Goal: Information Seeking & Learning: Learn about a topic

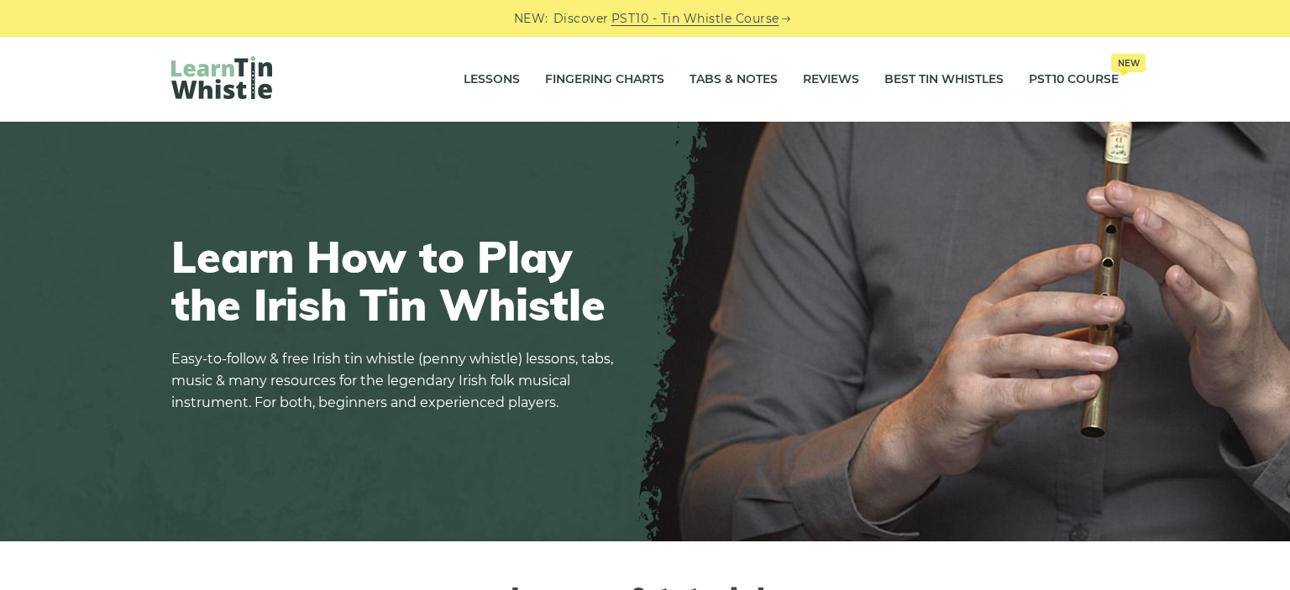
click at [650, 215] on div "Learn How to Play the Irish Tin Whistle Easy-to-follow & free Irish tin whistle…" at bounding box center [645, 331] width 1028 height 279
click at [478, 80] on link "Lessons" at bounding box center [492, 80] width 56 height 42
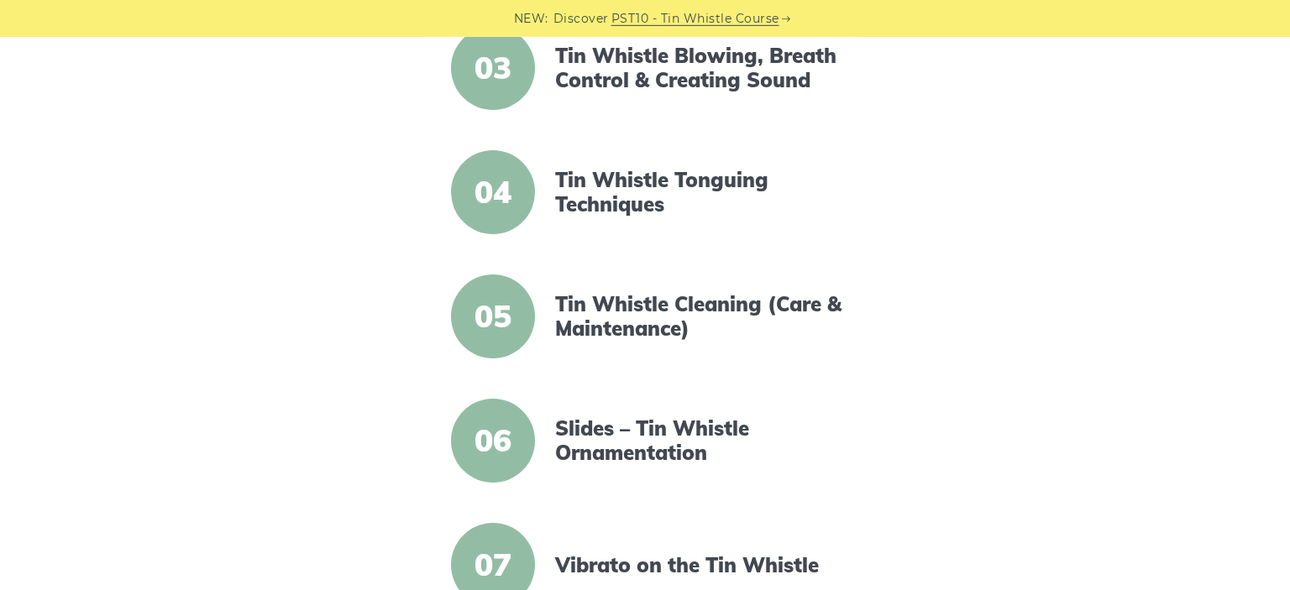
scroll to position [709, 0]
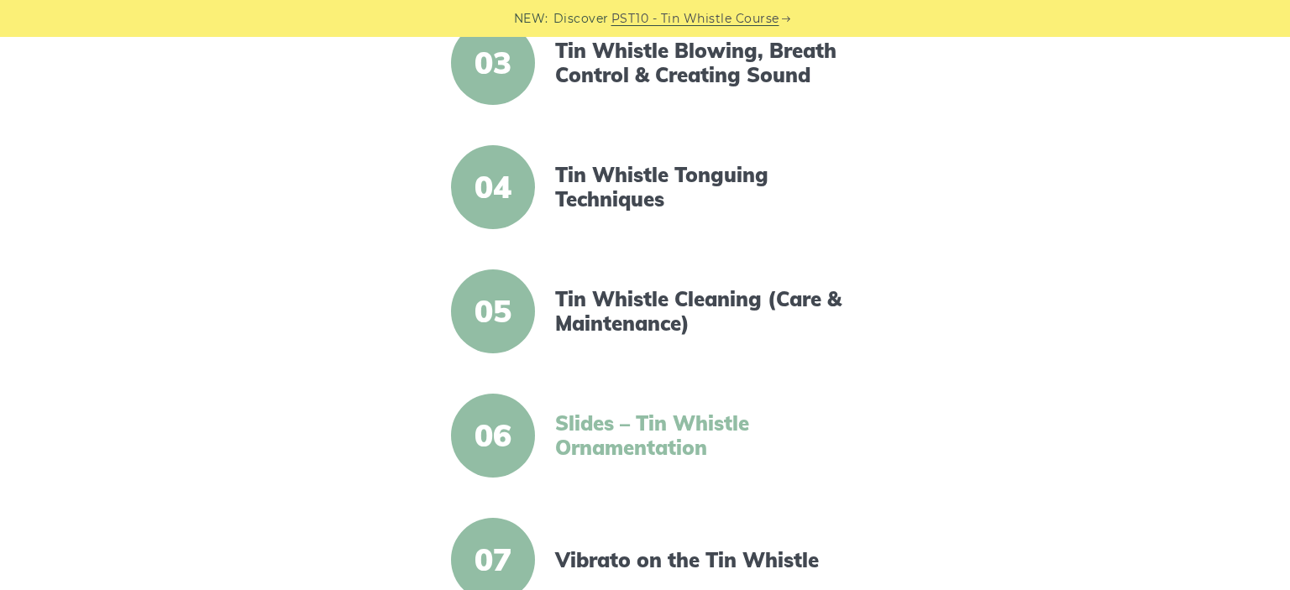
click at [648, 434] on link "Slides – Tin Whistle Ornamentation" at bounding box center [699, 436] width 289 height 49
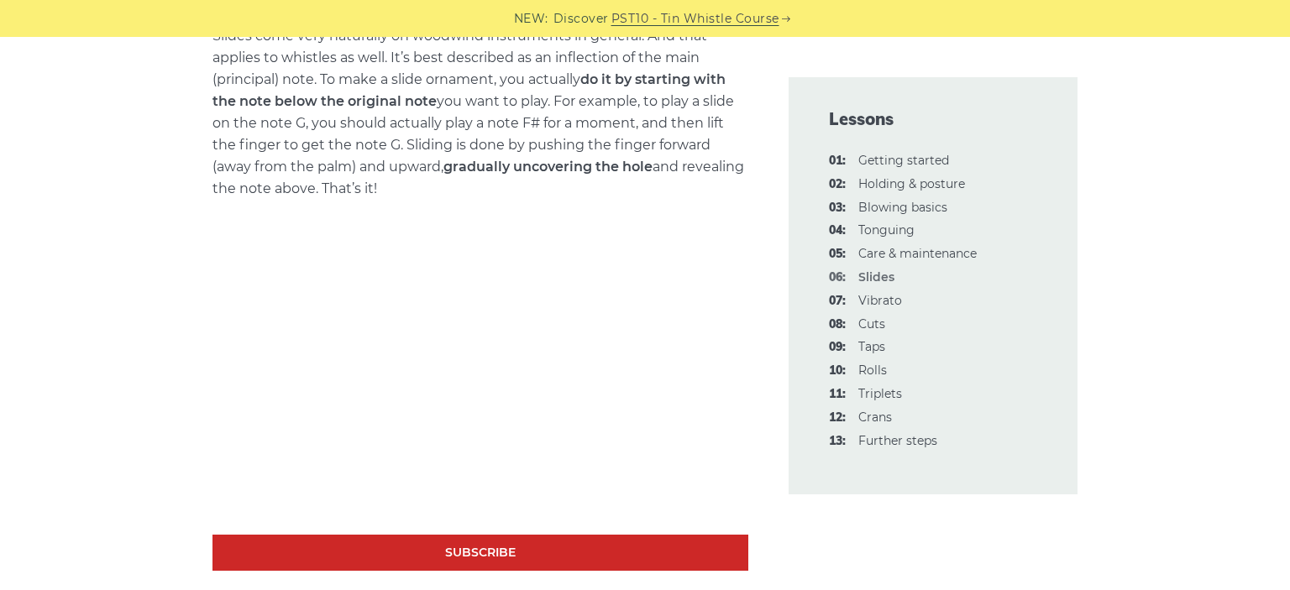
scroll to position [798, 0]
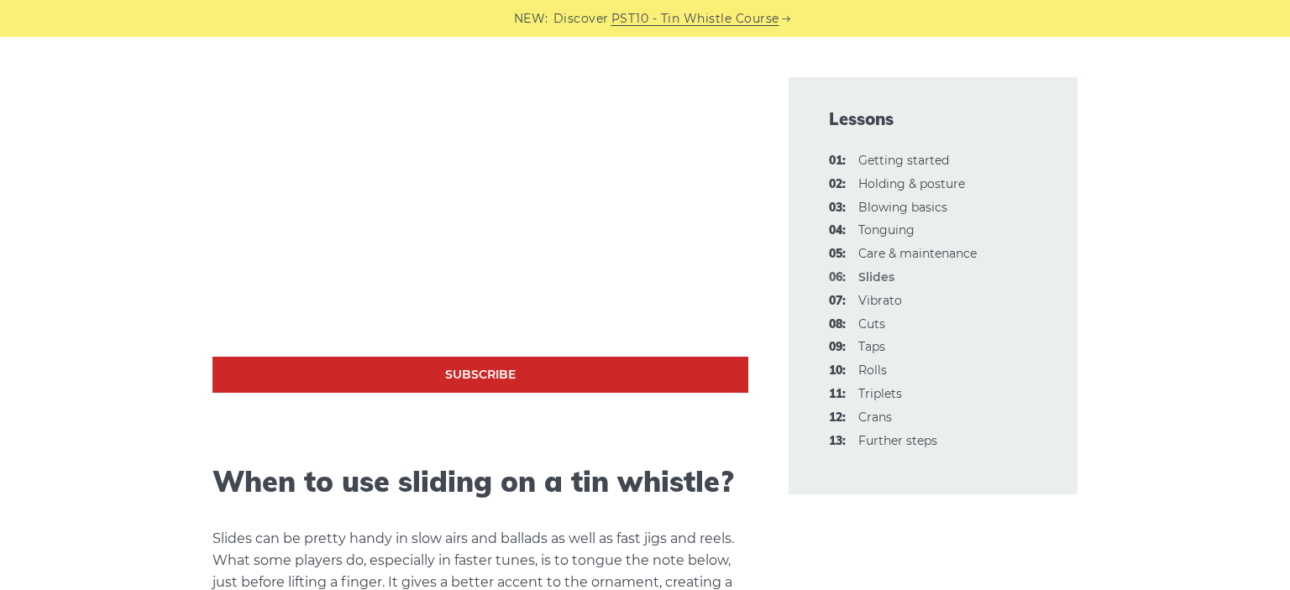
scroll to position [887, 0]
click at [873, 300] on link "07: Vibrato" at bounding box center [880, 300] width 44 height 15
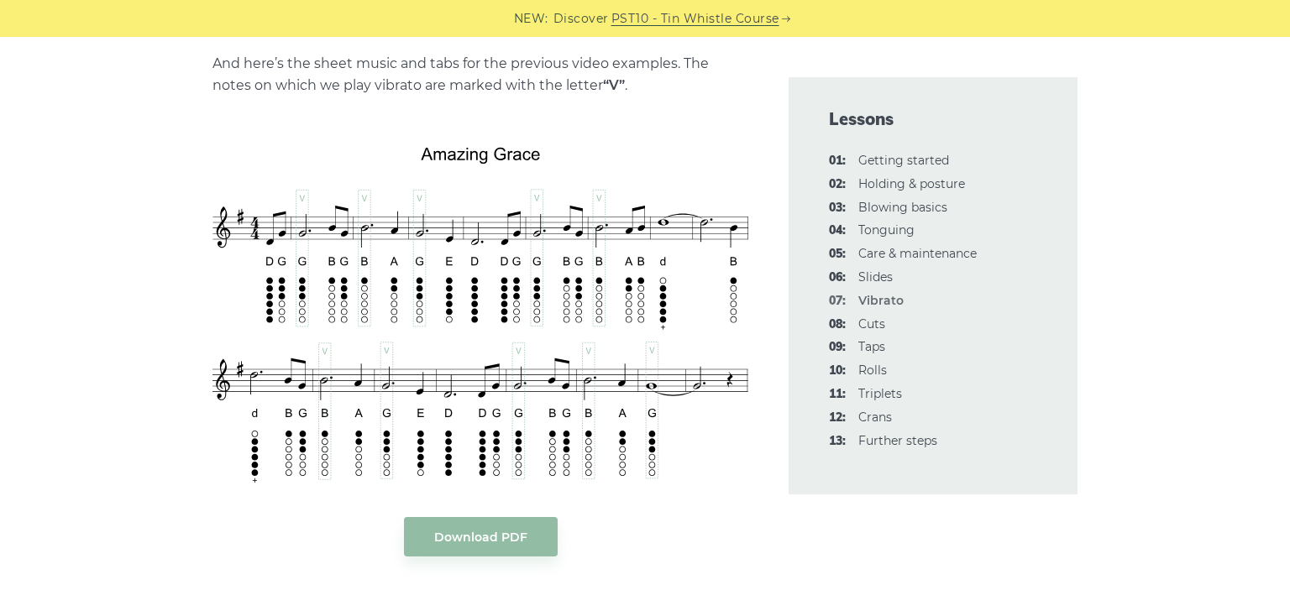
scroll to position [2749, 0]
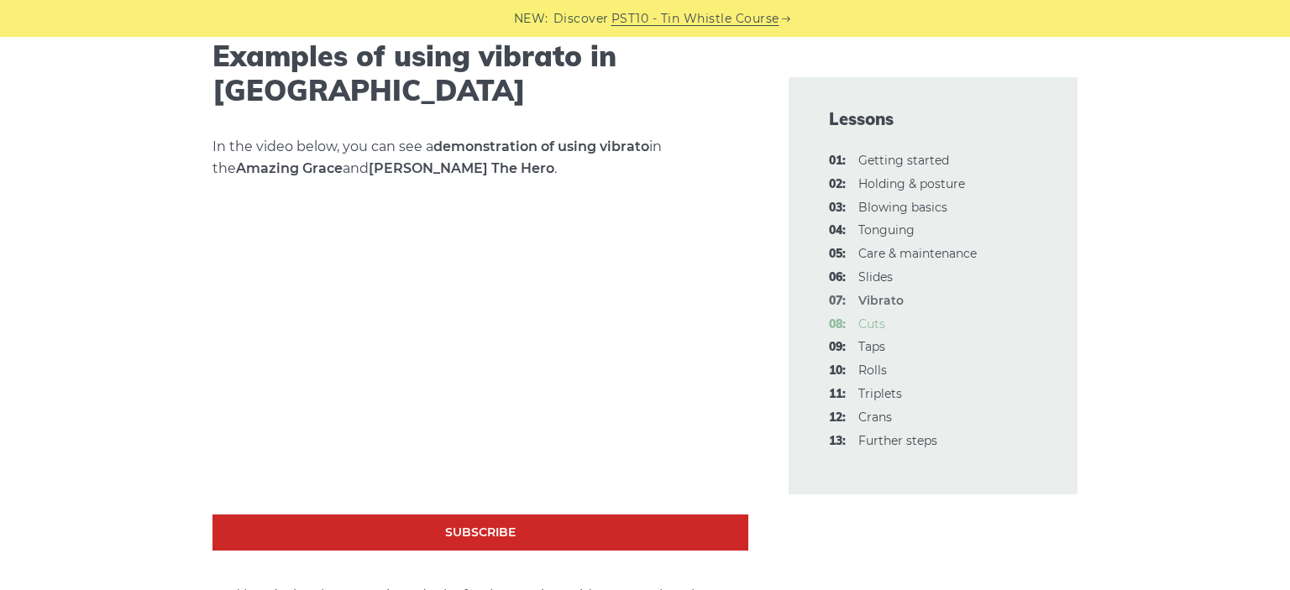
click at [882, 328] on link "08: Cuts" at bounding box center [871, 324] width 27 height 15
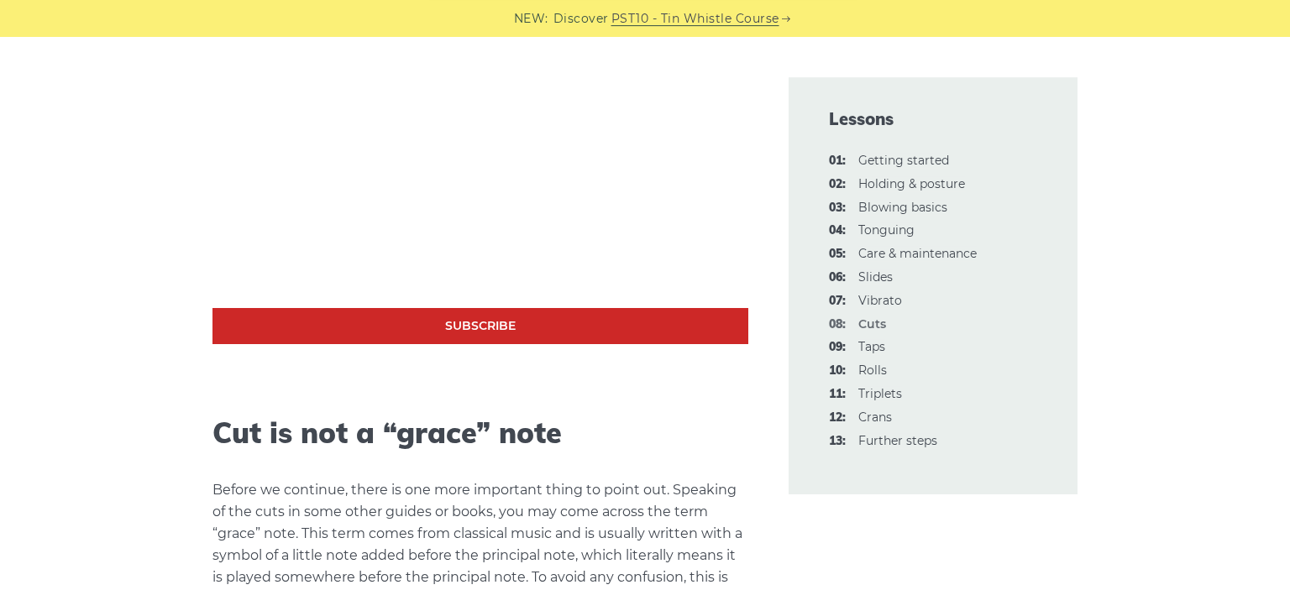
scroll to position [1596, 0]
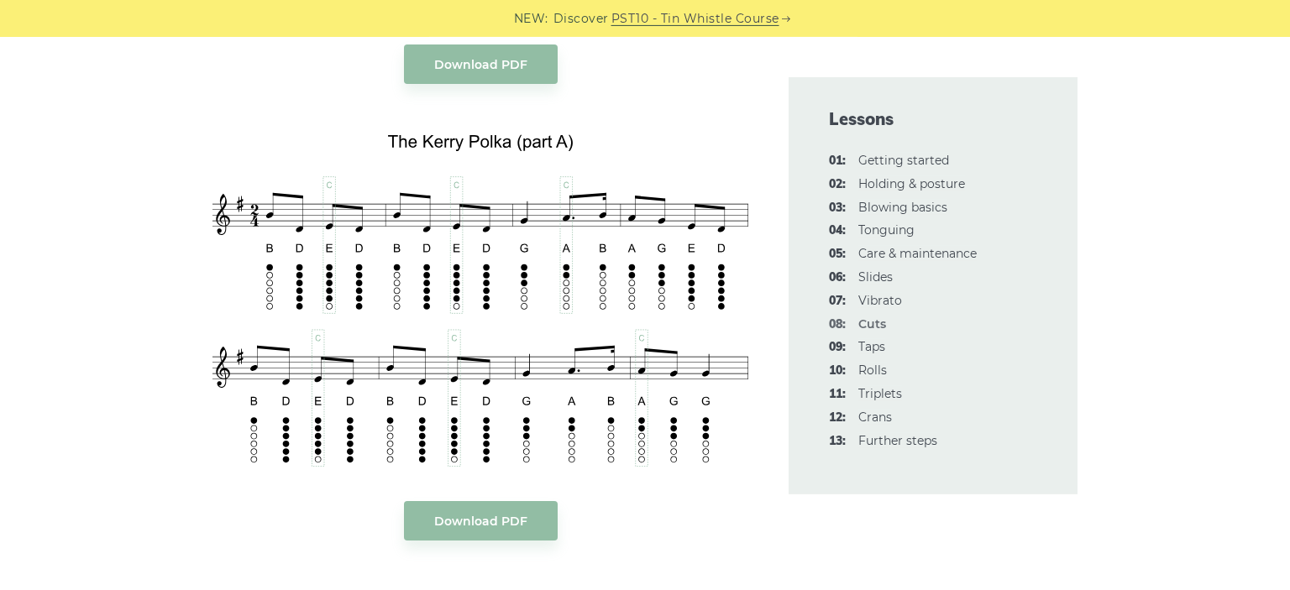
scroll to position [3547, 0]
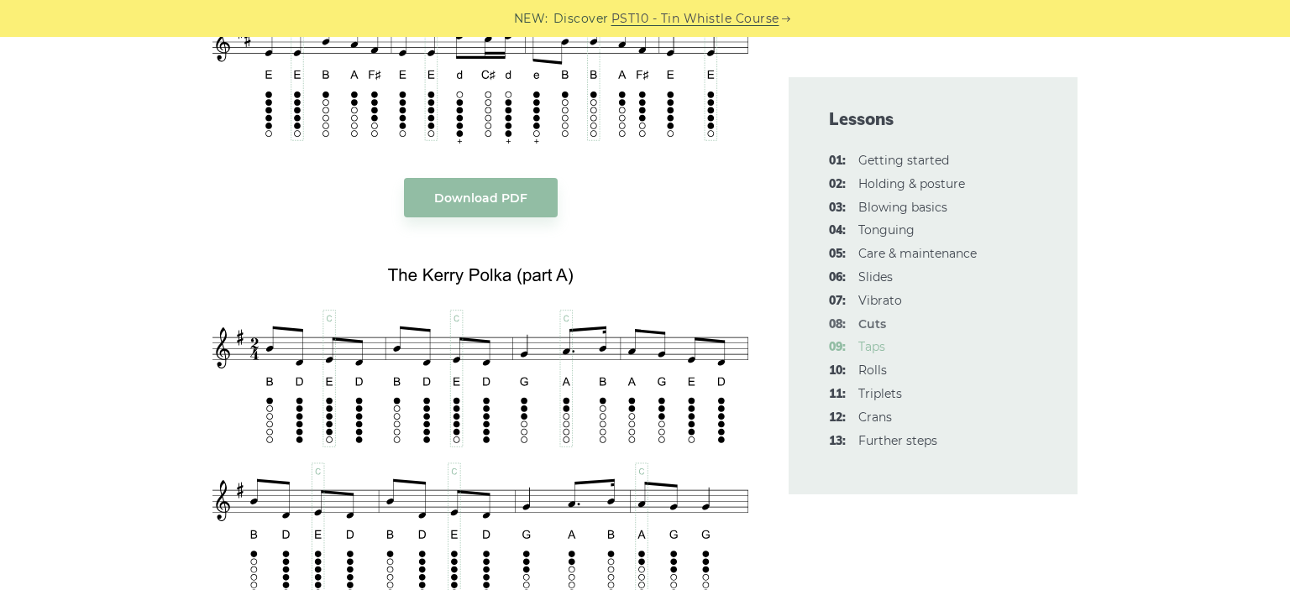
click at [883, 351] on link "09: Taps" at bounding box center [871, 346] width 27 height 15
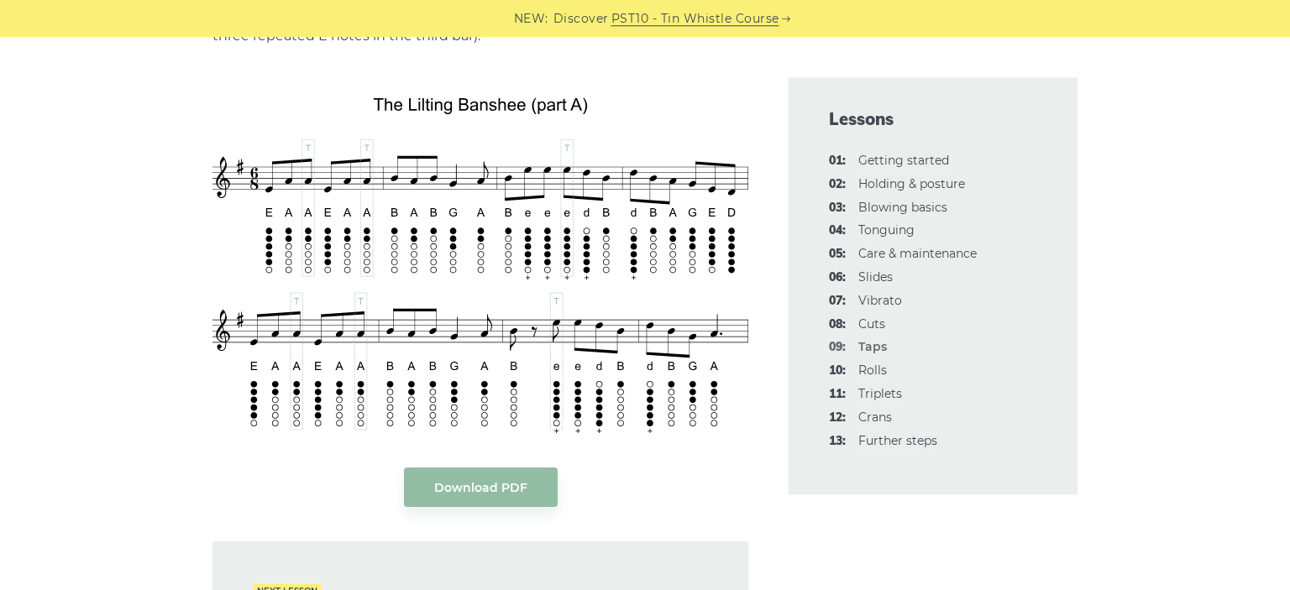
scroll to position [3813, 0]
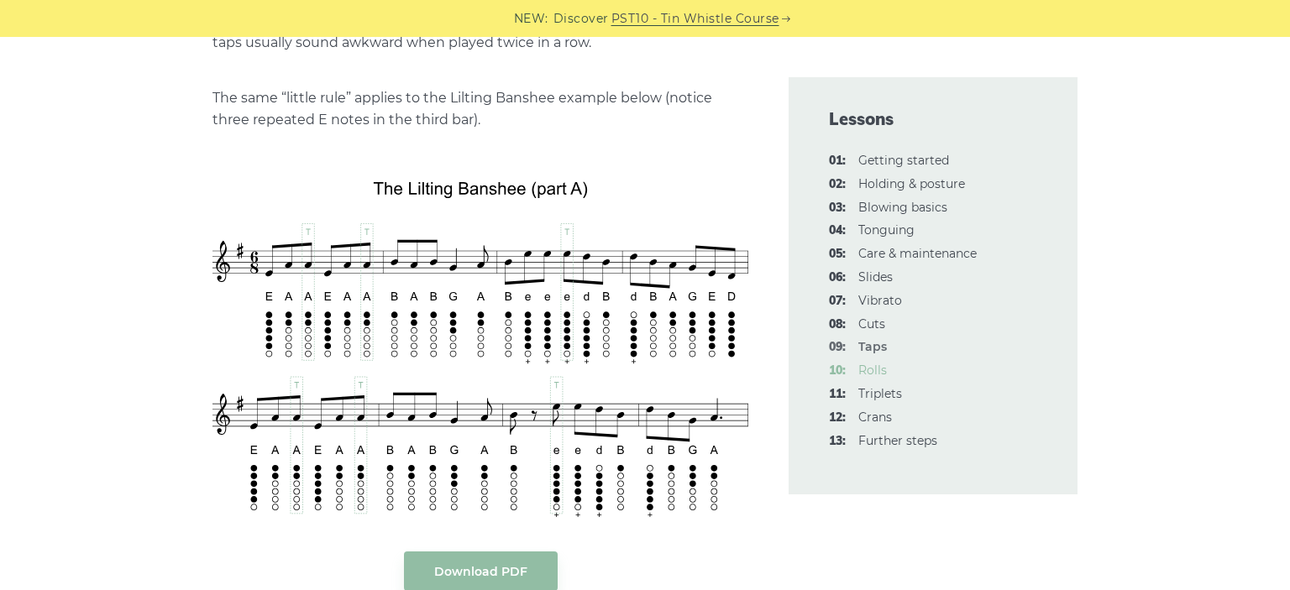
click at [878, 370] on link "10: Rolls" at bounding box center [872, 370] width 29 height 15
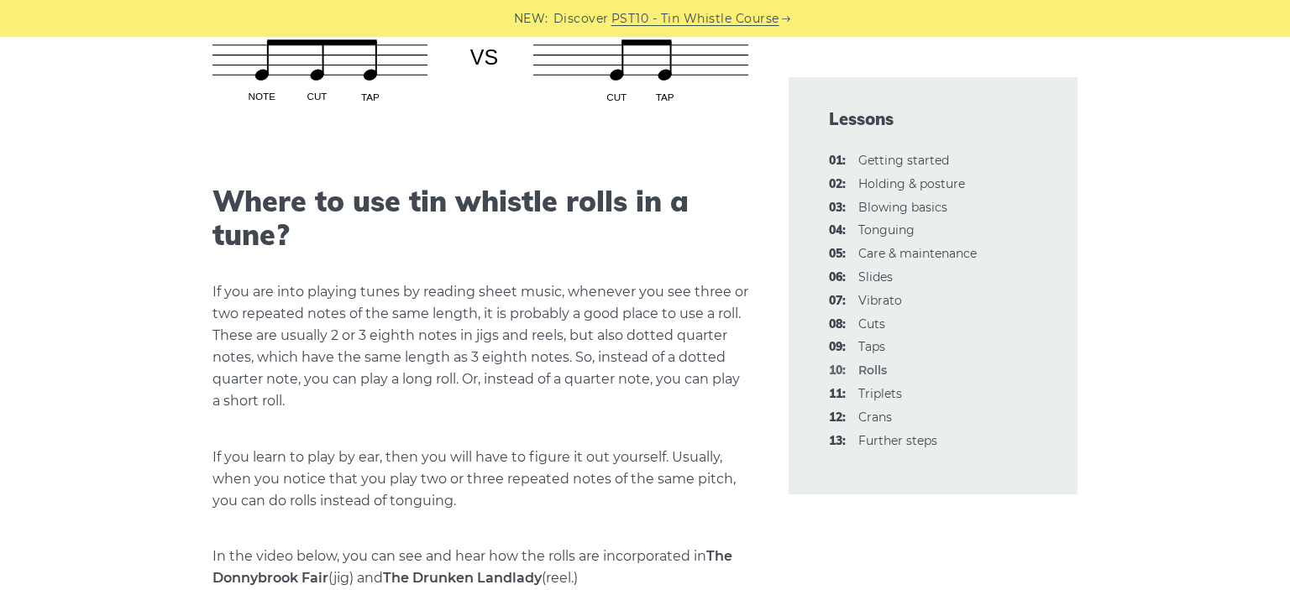
scroll to position [2394, 0]
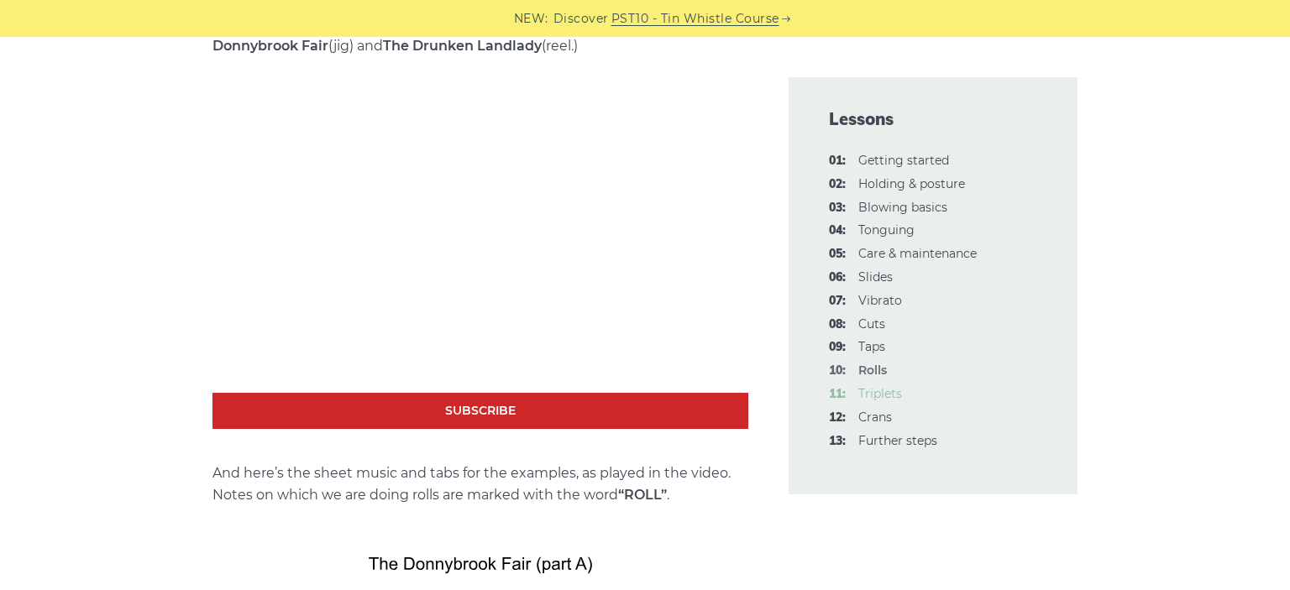
click at [878, 395] on link "11: Triplets" at bounding box center [880, 393] width 44 height 15
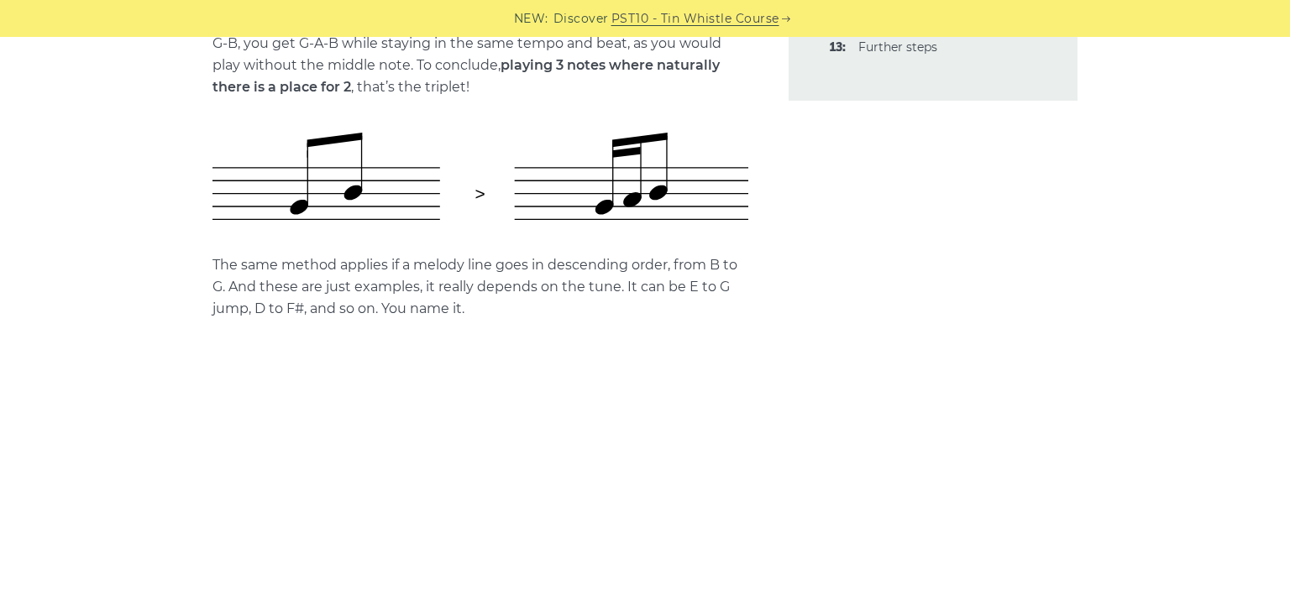
scroll to position [354, 0]
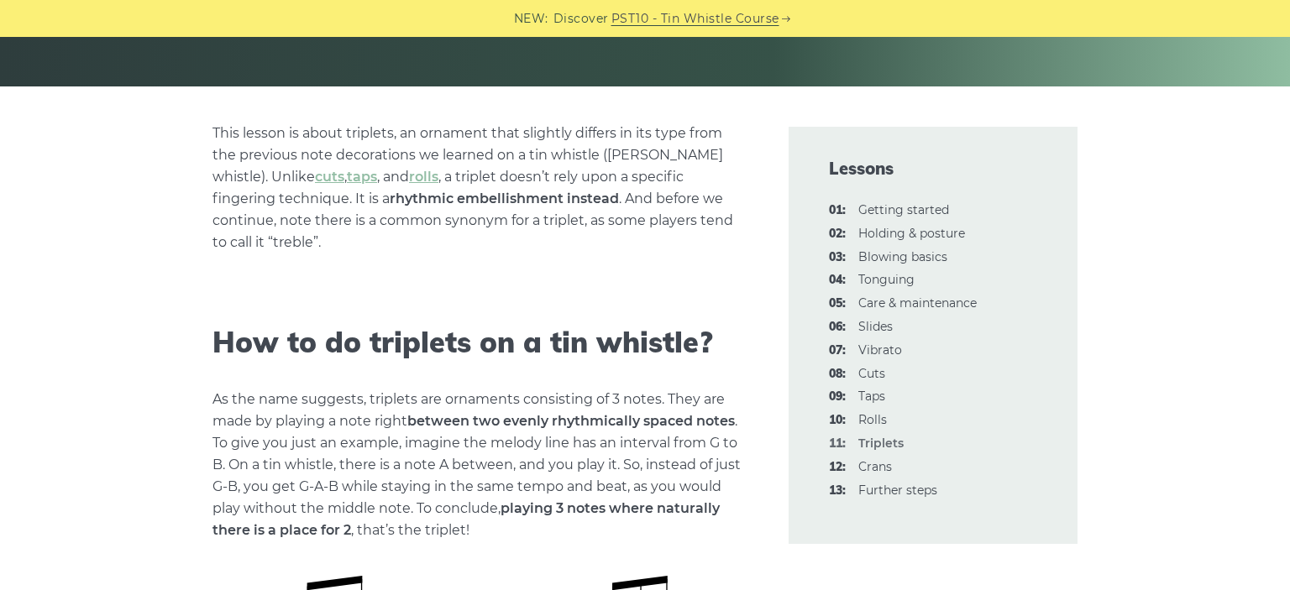
click at [867, 475] on li "12: Crans" at bounding box center [933, 468] width 208 height 20
click at [873, 468] on link "12: Crans" at bounding box center [875, 466] width 34 height 15
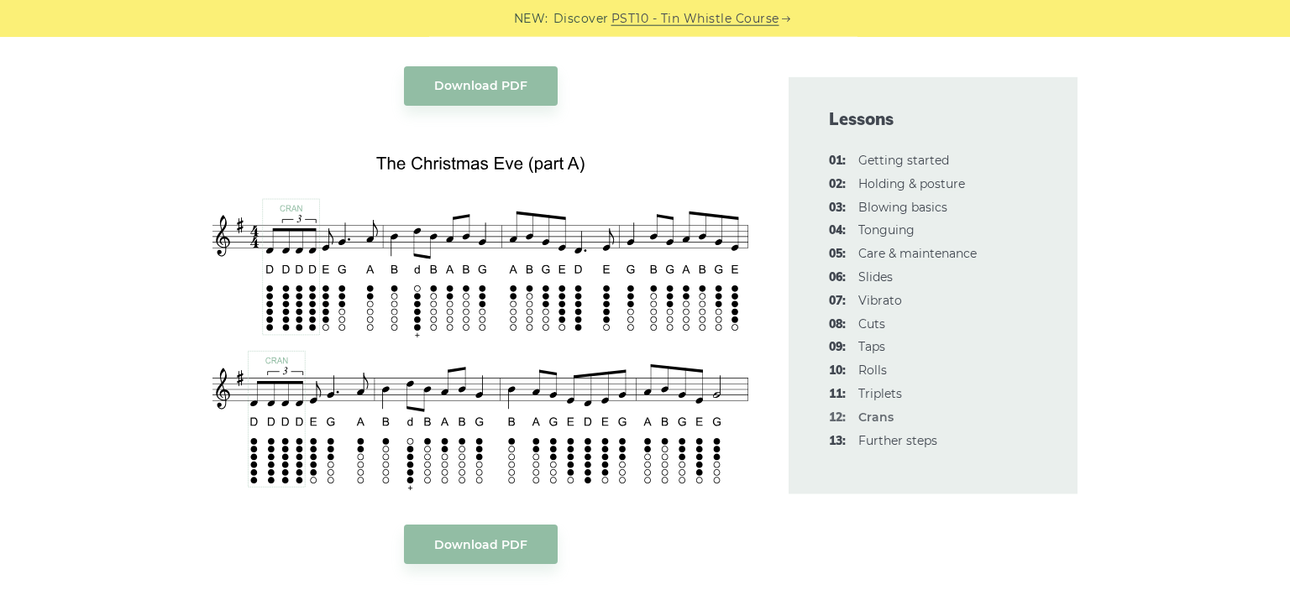
scroll to position [3991, 0]
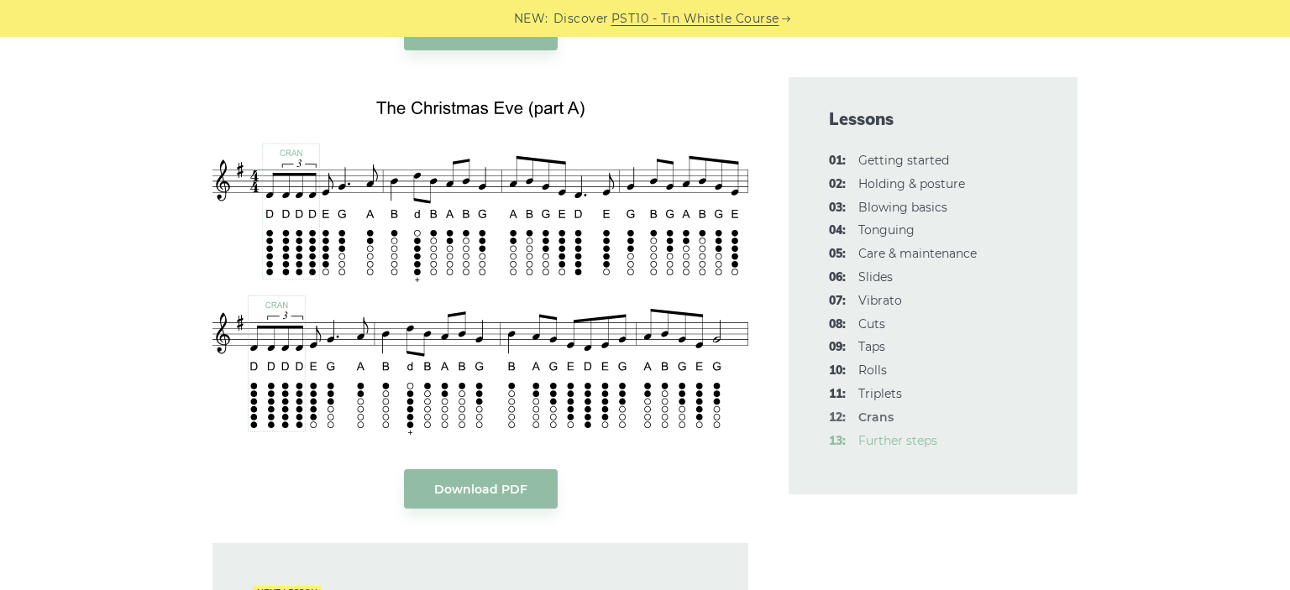
click at [892, 447] on link "13: Further steps" at bounding box center [897, 440] width 79 height 15
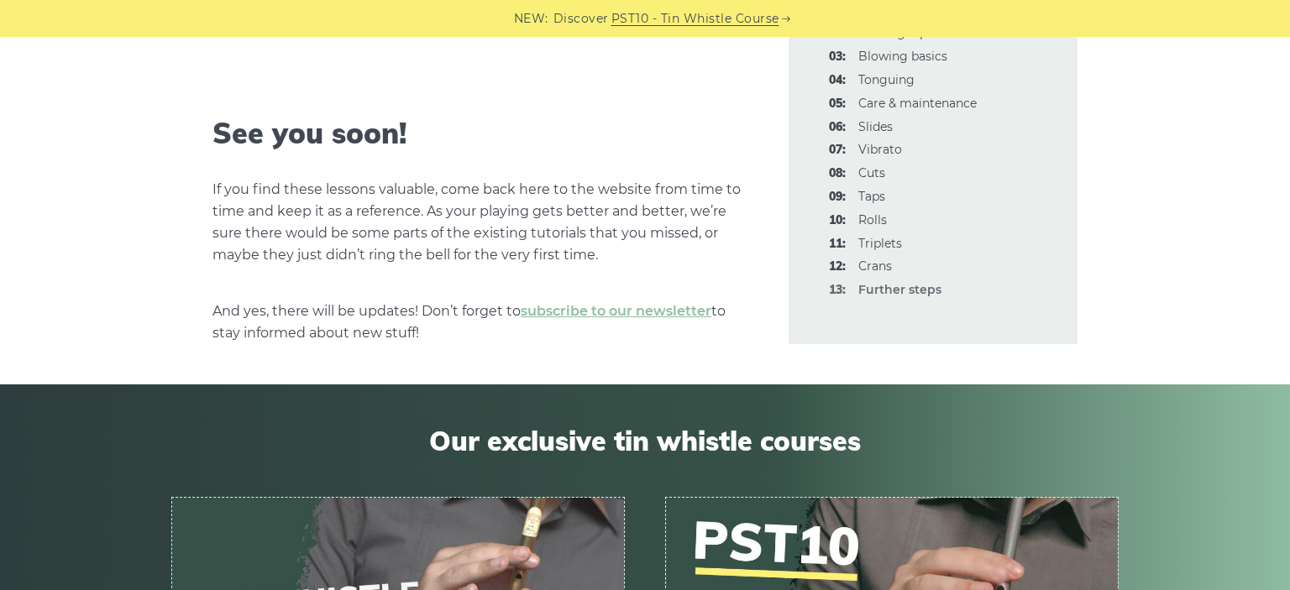
scroll to position [2305, 0]
